Goal: Task Accomplishment & Management: Complete application form

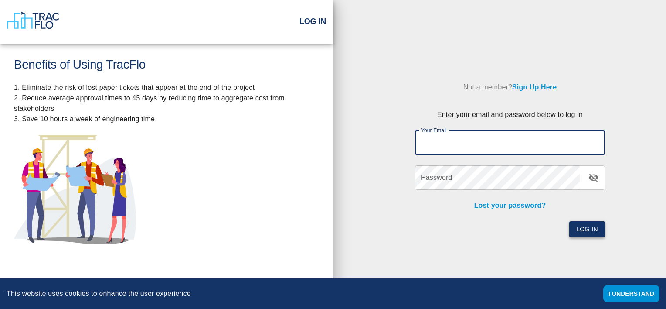
type input "[EMAIL_ADDRESS][DOMAIN_NAME]"
click at [588, 232] on button "Log In" at bounding box center [587, 229] width 36 height 16
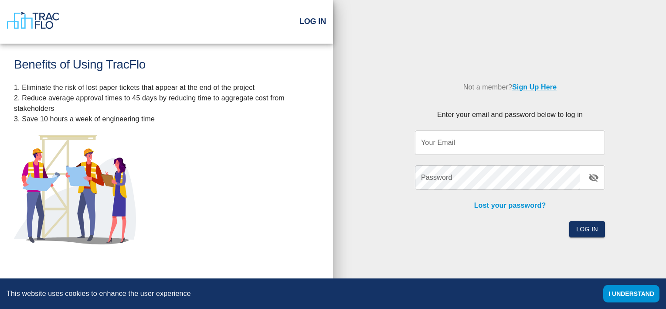
click at [488, 140] on input "Your Email" at bounding box center [510, 142] width 190 height 24
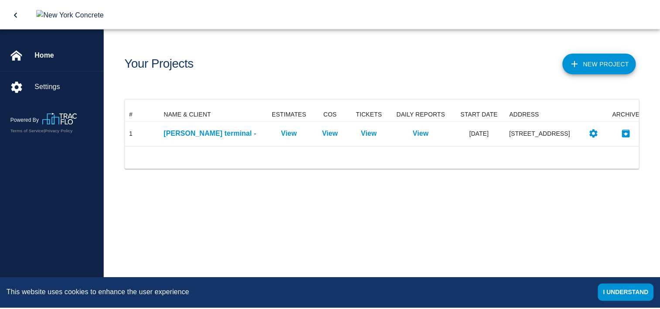
scroll to position [38, 512]
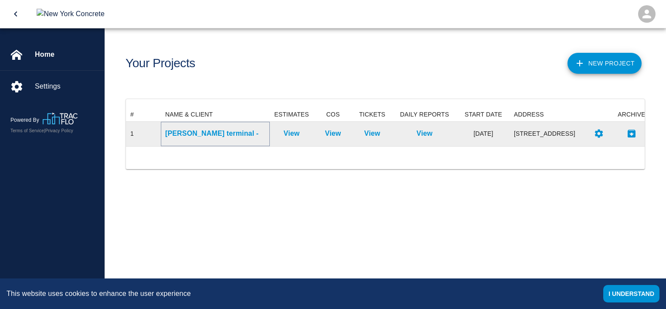
click at [186, 136] on p "[PERSON_NAME] terminal -" at bounding box center [215, 133] width 100 height 10
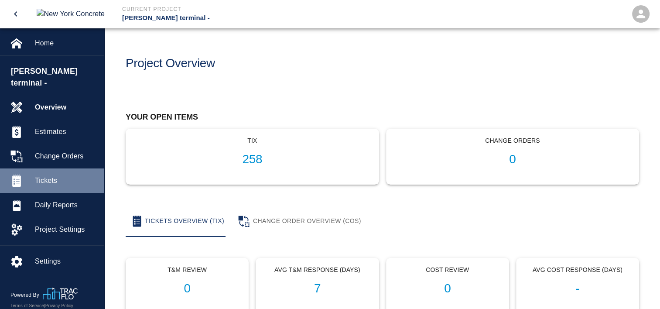
click at [37, 177] on span "Tickets" at bounding box center [66, 180] width 62 height 10
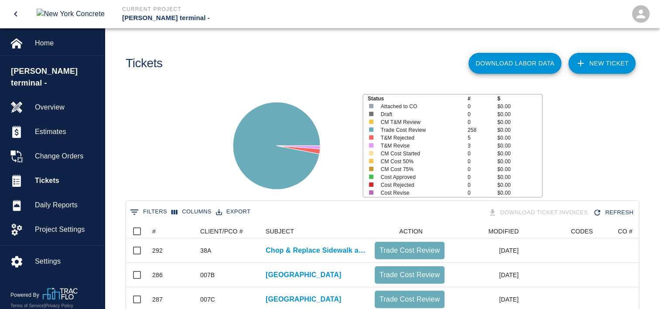
click at [606, 63] on link "NEW TICKET" at bounding box center [601, 63] width 67 height 21
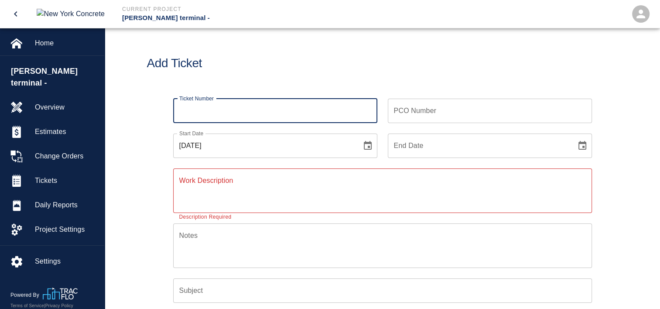
click at [173, 104] on input "Ticket Number" at bounding box center [275, 111] width 204 height 24
type input "2"
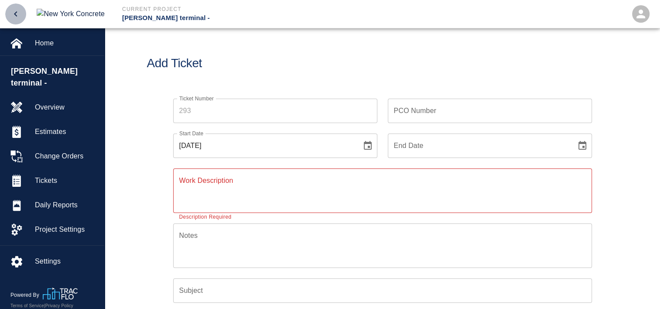
click at [15, 9] on icon "open drawer" at bounding box center [15, 14] width 10 height 10
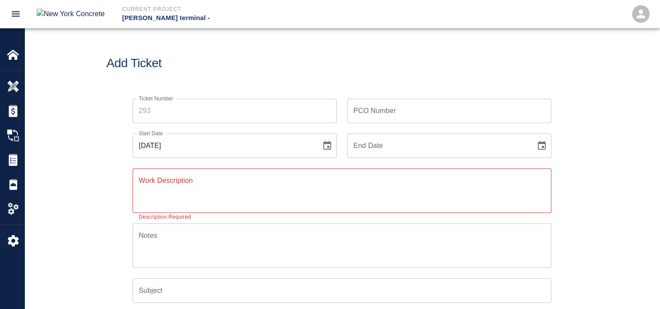
click at [12, 14] on icon "open drawer" at bounding box center [16, 13] width 8 height 5
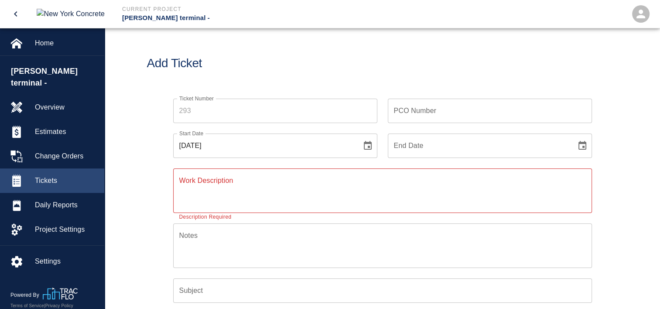
click at [46, 185] on span "Tickets" at bounding box center [66, 180] width 62 height 10
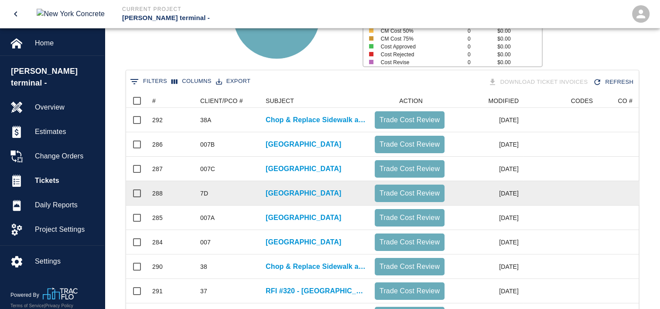
scroll to position [131, 0]
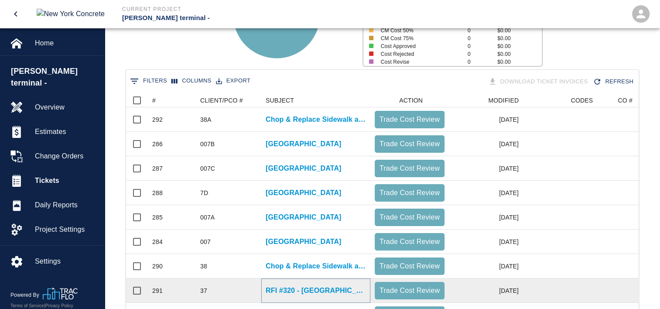
click at [320, 289] on p "RFI #320 - [GEOGRAPHIC_DATA] [GEOGRAPHIC_DATA]" at bounding box center [315, 290] width 100 height 10
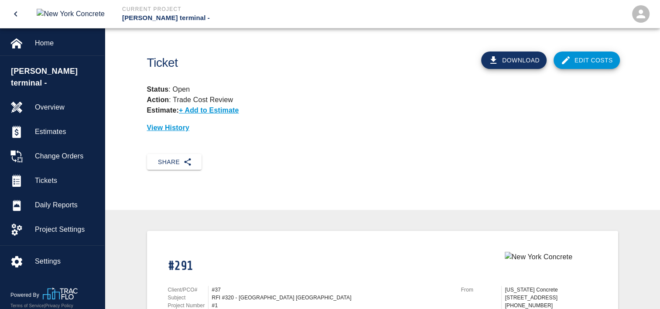
scroll to position [174, 0]
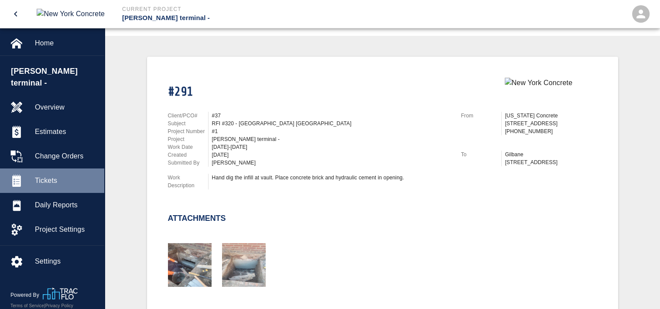
click at [52, 180] on span "Tickets" at bounding box center [66, 180] width 62 height 10
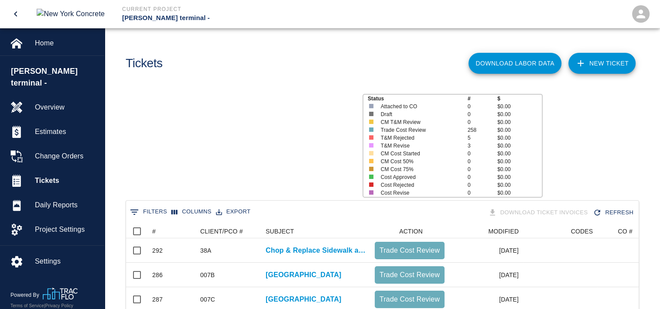
scroll to position [502, 506]
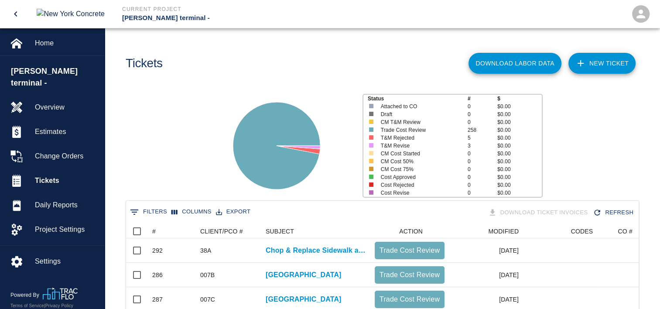
click at [594, 59] on link "NEW TICKET" at bounding box center [601, 63] width 67 height 21
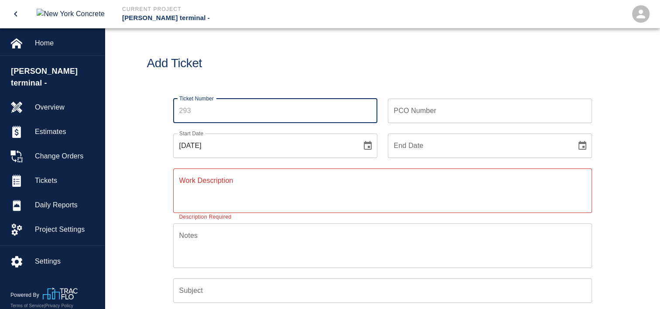
click at [222, 110] on input "Ticket Number" at bounding box center [275, 111] width 204 height 24
type input "293"
click at [361, 143] on button "Choose date, selected date is Oct 2, 2025" at bounding box center [367, 145] width 17 height 17
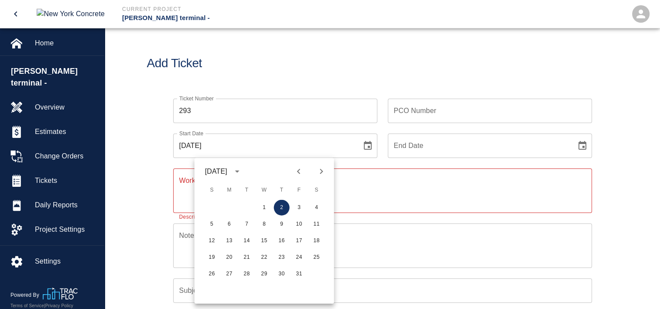
click at [299, 171] on icon "Previous month" at bounding box center [298, 171] width 10 height 10
click at [228, 257] on button "22" at bounding box center [229, 257] width 16 height 16
type input "[DATE]"
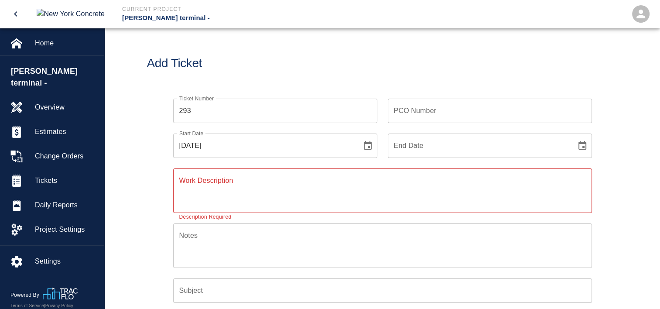
click at [541, 151] on input "End Date" at bounding box center [479, 145] width 182 height 24
click at [582, 148] on icon "Choose date" at bounding box center [582, 145] width 10 height 10
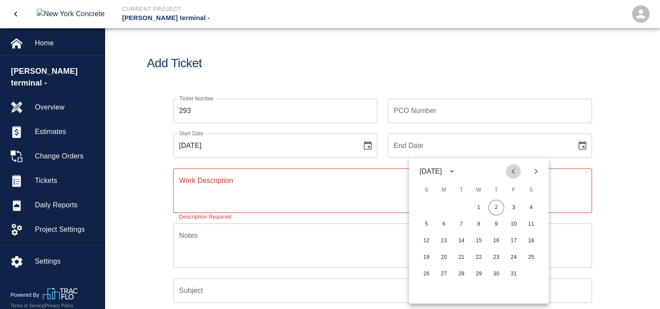
click at [514, 173] on icon "Previous month" at bounding box center [513, 171] width 10 height 10
click at [444, 259] on button "22" at bounding box center [444, 257] width 16 height 16
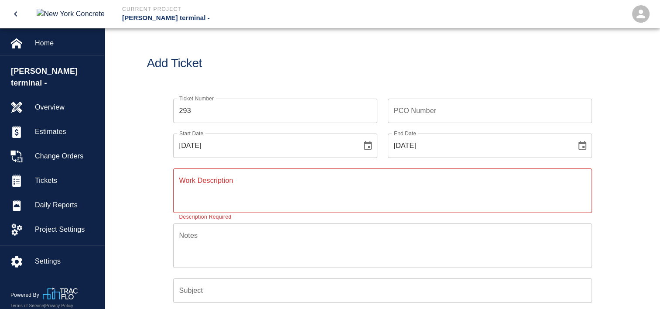
type input "[DATE]"
